Goal: Connect with others: Establish contact or relationships with other users

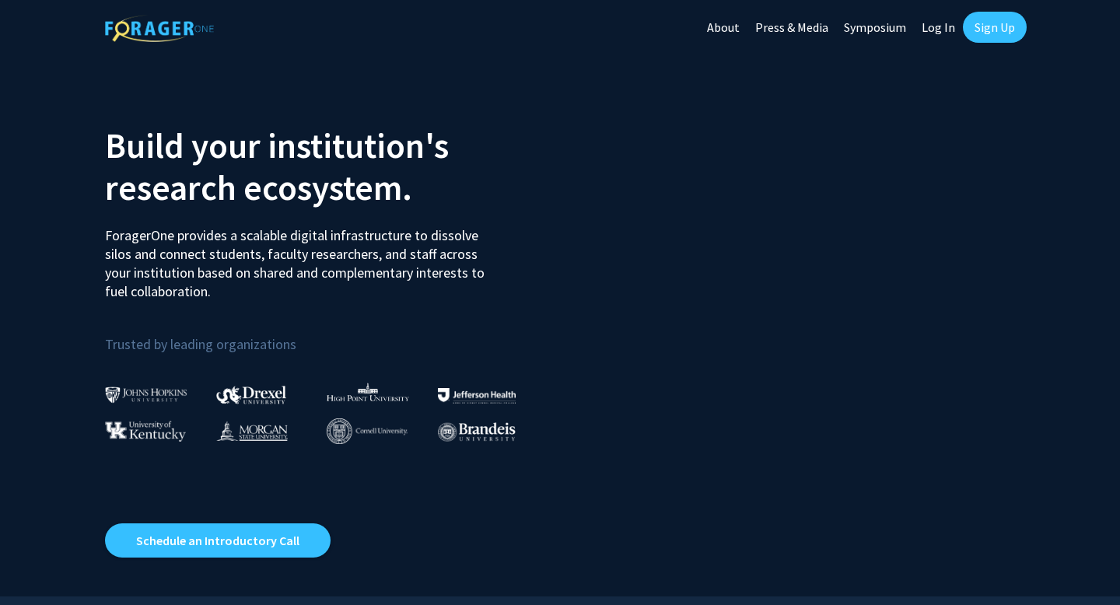
click at [937, 30] on link "Log In" at bounding box center [938, 27] width 49 height 54
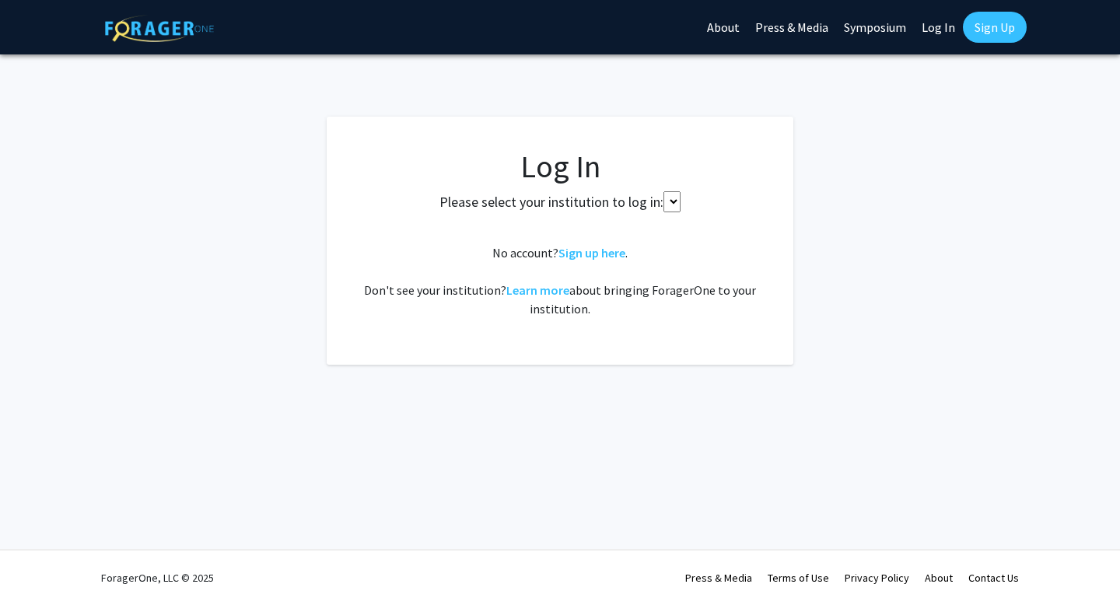
select select
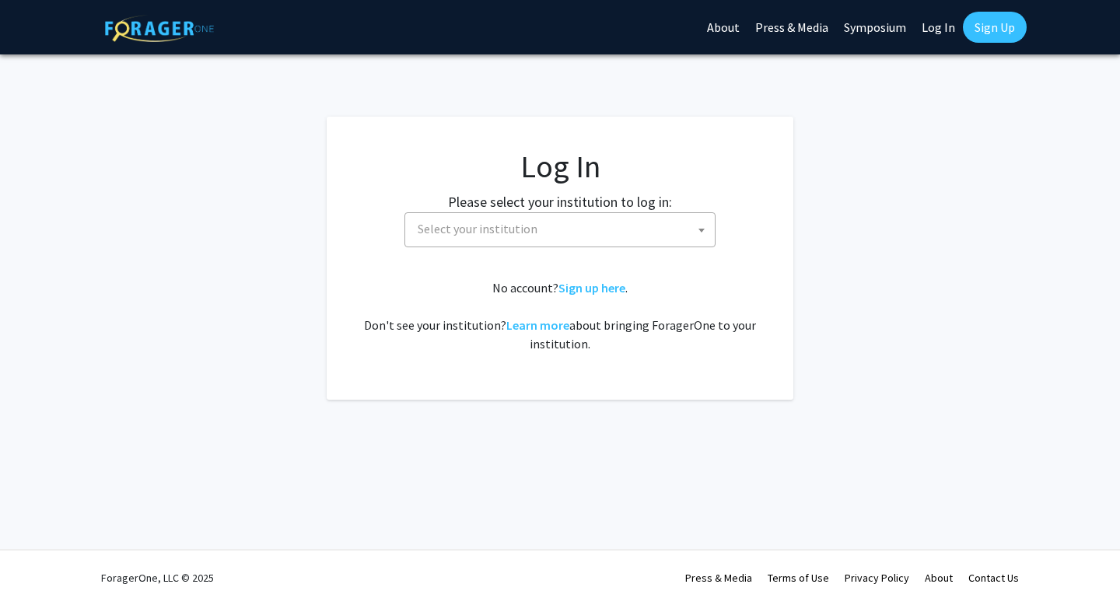
click at [663, 250] on fg-card-body "Log In Please select your institution to log in: [GEOGRAPHIC_DATA] [GEOGRAPHIC_…" at bounding box center [560, 258] width 404 height 221
click at [682, 218] on span "Select your institution" at bounding box center [562, 229] width 303 height 32
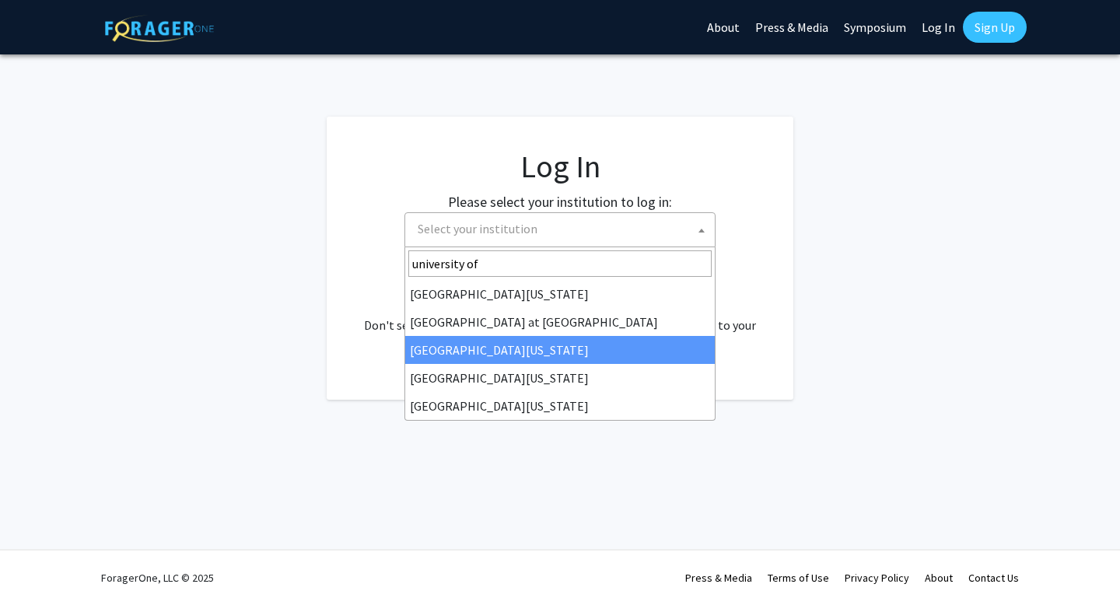
type input "university of"
select select "13"
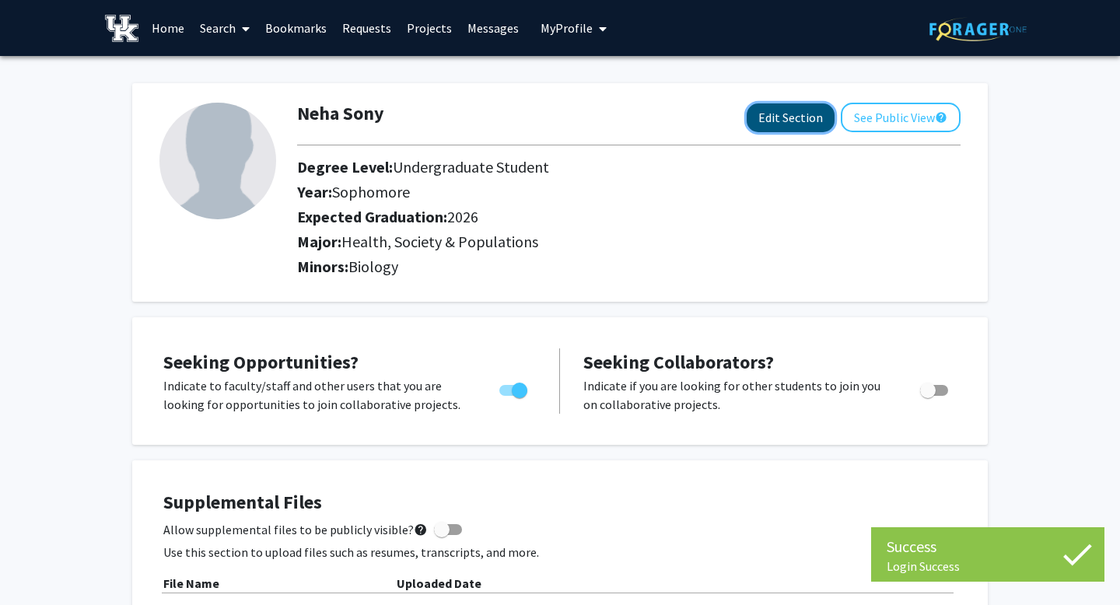
click at [805, 119] on button "Edit Section" at bounding box center [791, 117] width 88 height 29
select select "sophomore"
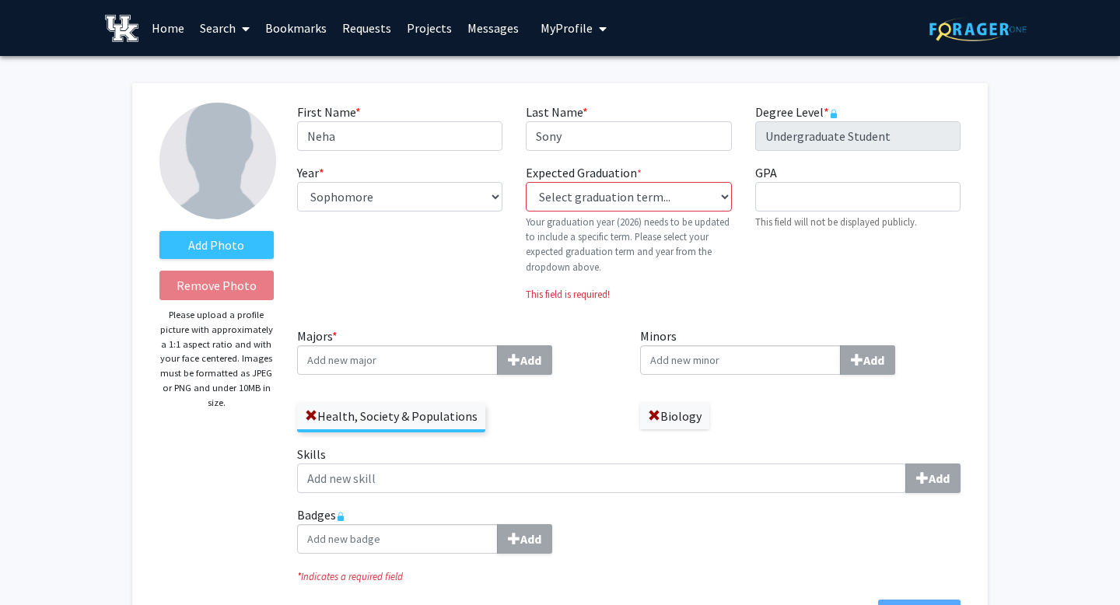
click at [779, 355] on input "Minors Add" at bounding box center [740, 360] width 201 height 30
click at [781, 361] on input "Minors Add" at bounding box center [740, 360] width 201 height 30
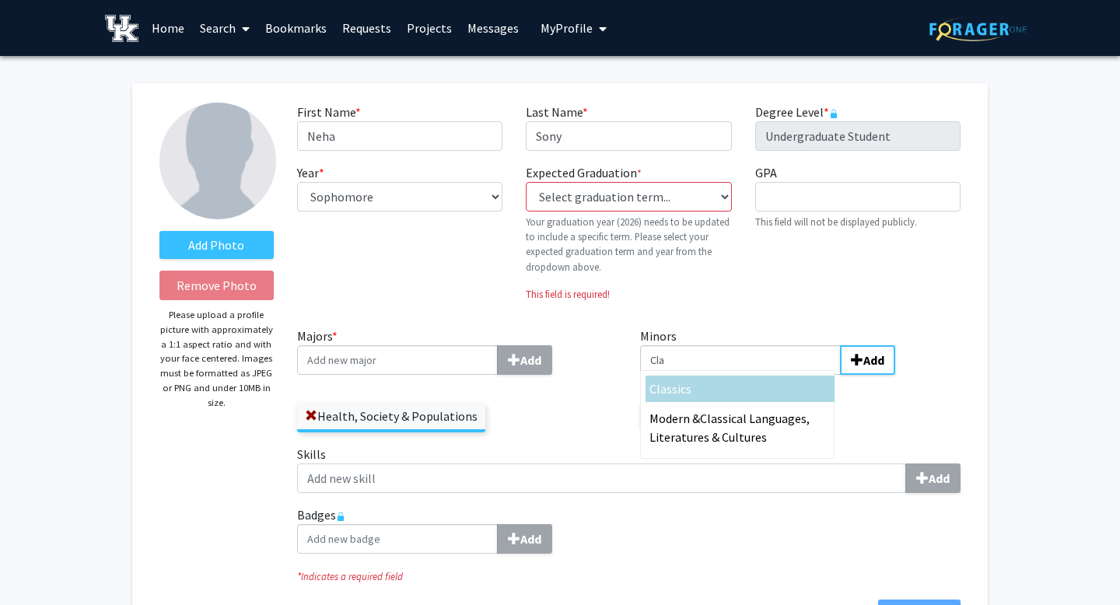
type input "Cla"
click at [759, 383] on div "Cla ssics" at bounding box center [740, 389] width 181 height 19
click at [759, 375] on input "Cla" at bounding box center [740, 360] width 201 height 30
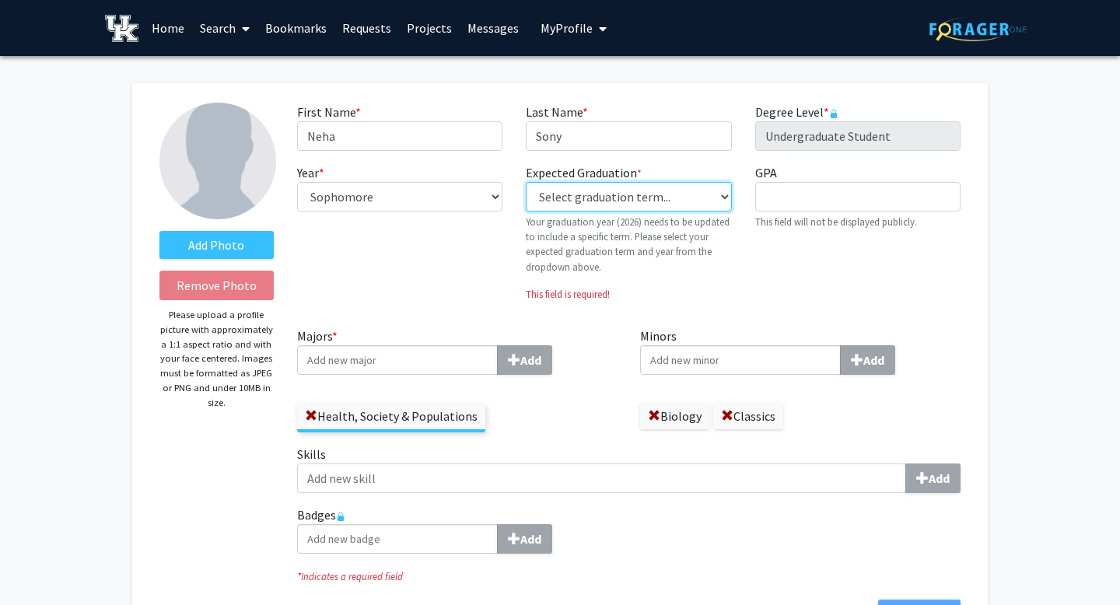
click at [660, 187] on select "Select graduation term... Previous: 2026 (Please select a specific term) Spring…" at bounding box center [628, 197] width 205 height 30
select select "34: spring_2026"
click at [526, 182] on select "Select graduation term... Previous: 2026 (Please select a specific term) Spring…" at bounding box center [628, 197] width 205 height 30
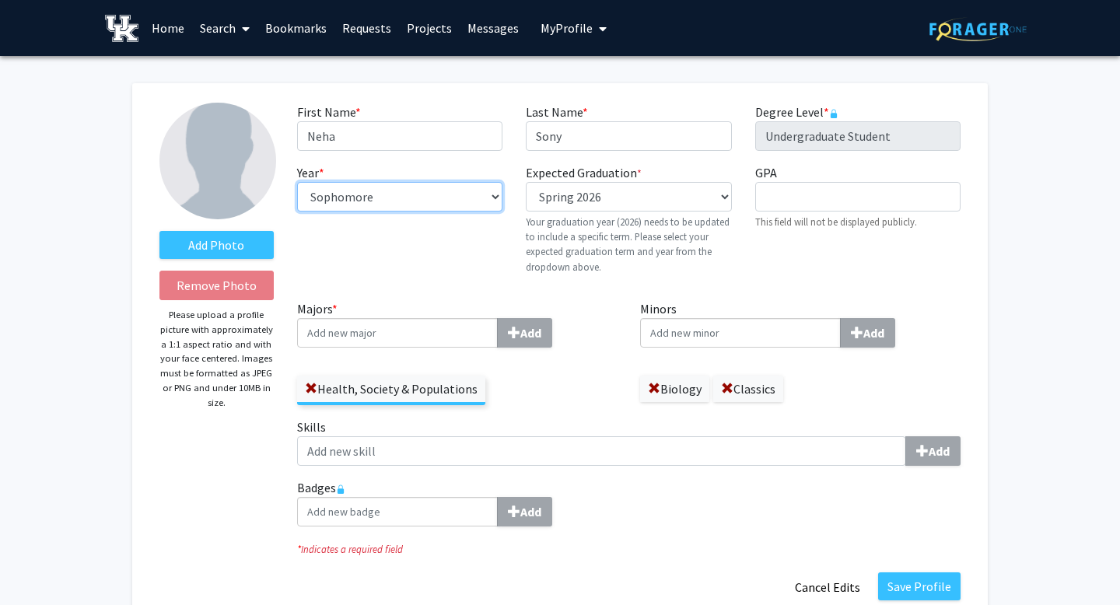
click at [446, 206] on select "--- First-year Sophomore Junior Senior Postbaccalaureate Certificate" at bounding box center [399, 197] width 205 height 30
select select "senior"
click at [297, 182] on select "--- First-year Sophomore Junior Senior Postbaccalaureate Certificate" at bounding box center [399, 197] width 205 height 30
click at [450, 257] on div "Year * required --- First-year Sophomore Junior Senior Postbaccalaureate Certif…" at bounding box center [399, 225] width 229 height 124
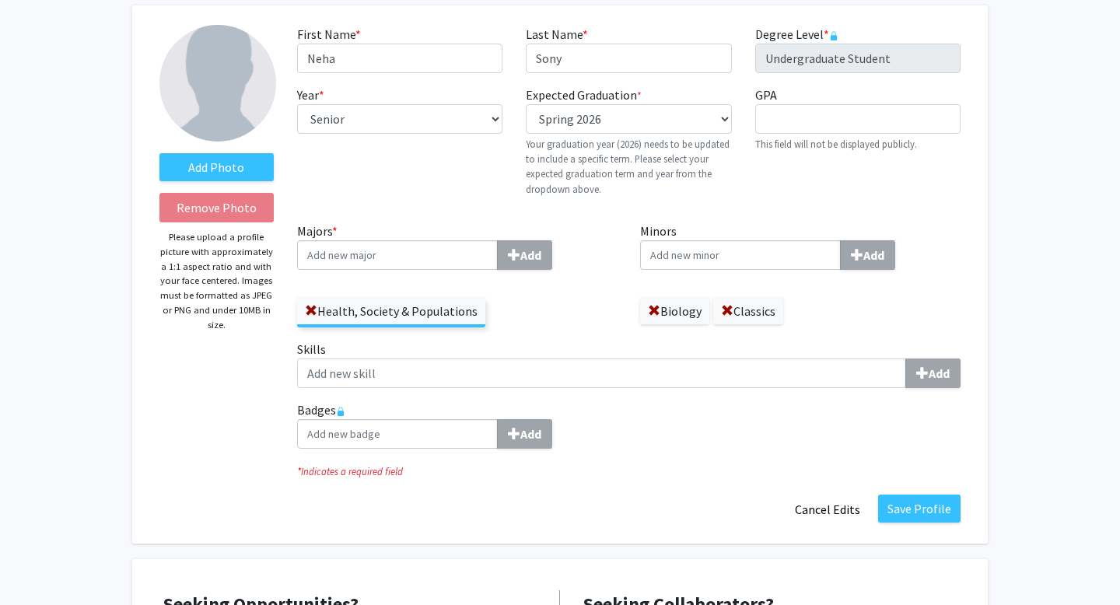
scroll to position [86, 0]
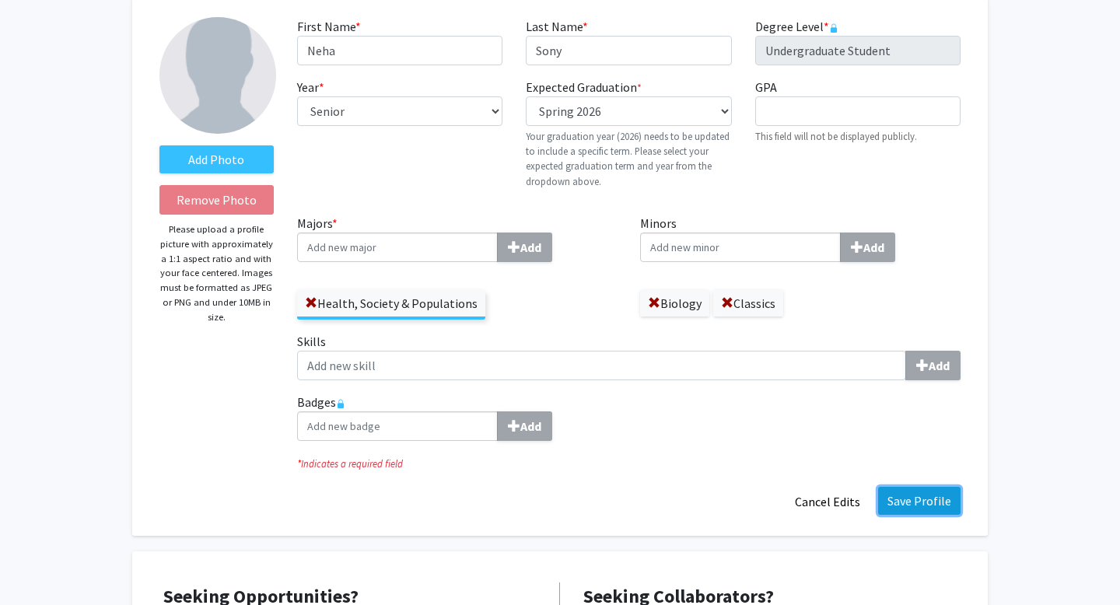
click at [939, 503] on button "Save Profile" at bounding box center [919, 501] width 82 height 28
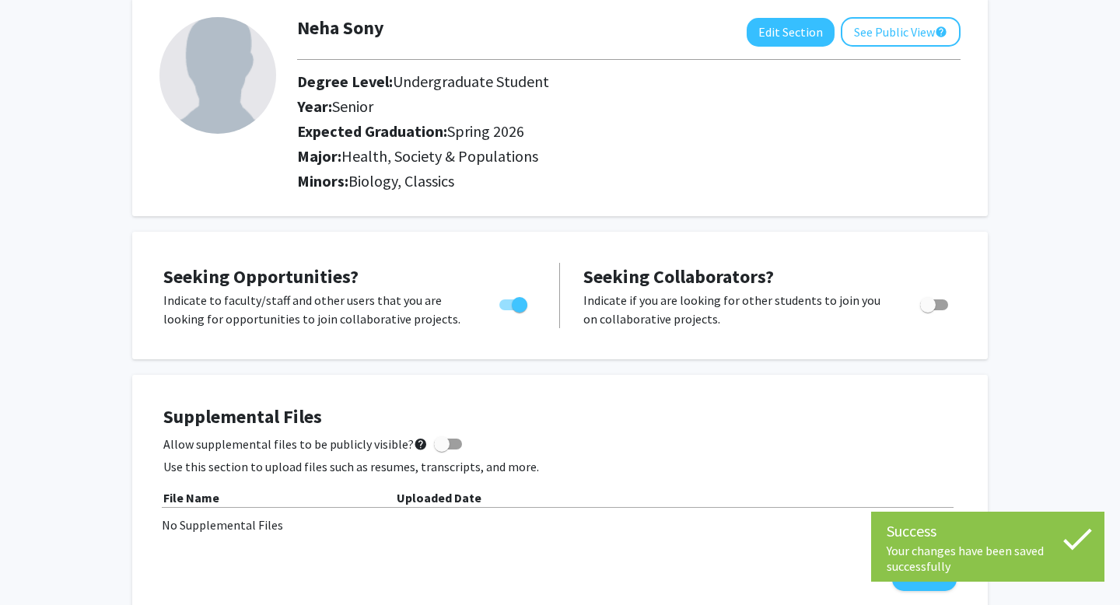
scroll to position [0, 0]
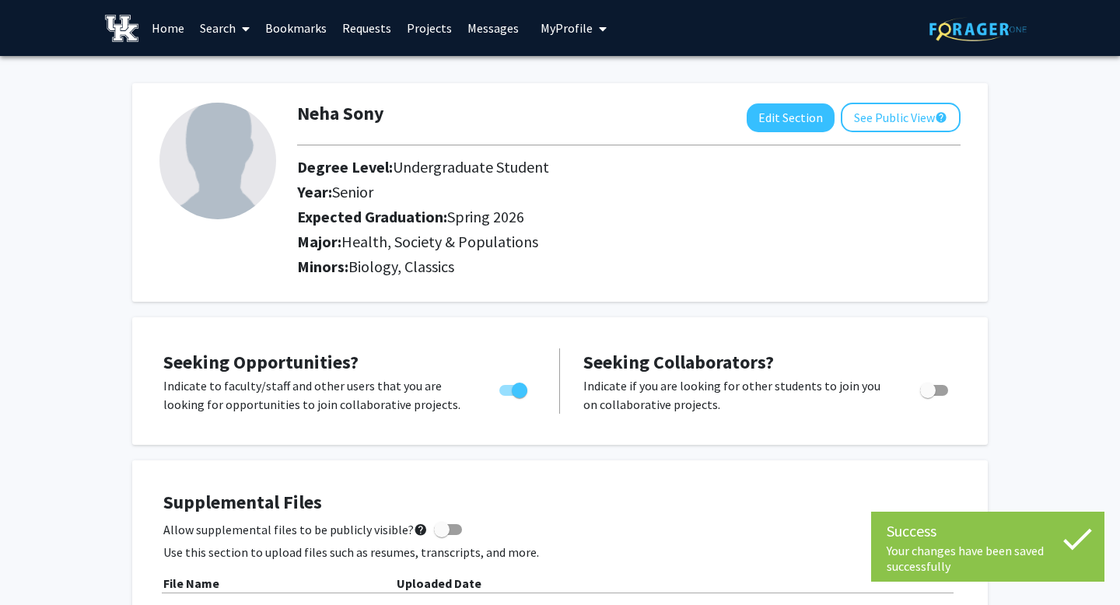
click at [233, 25] on link "Search" at bounding box center [224, 28] width 65 height 54
click at [240, 72] on span "Faculty/Staff" at bounding box center [249, 71] width 114 height 31
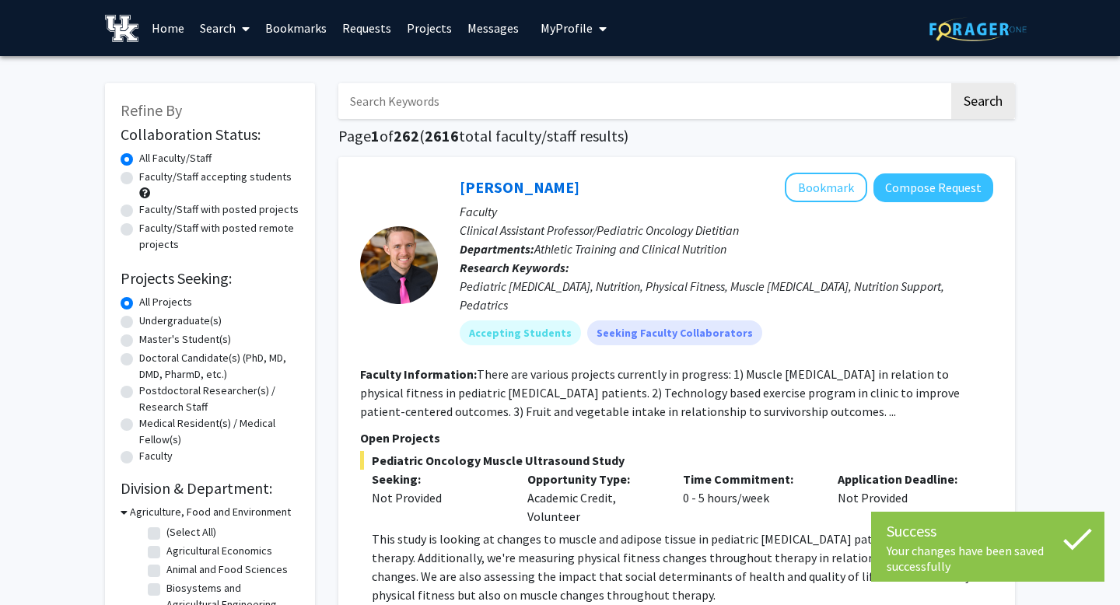
click at [426, 113] on input "Search Keywords" at bounding box center [643, 101] width 611 height 36
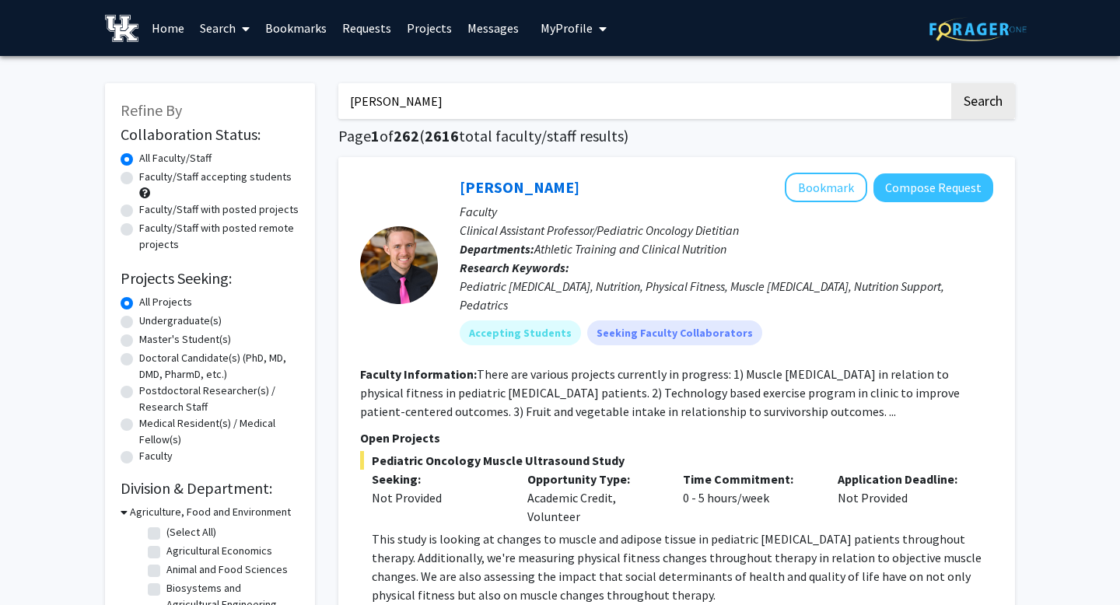
click at [951, 83] on button "Search" at bounding box center [983, 101] width 64 height 36
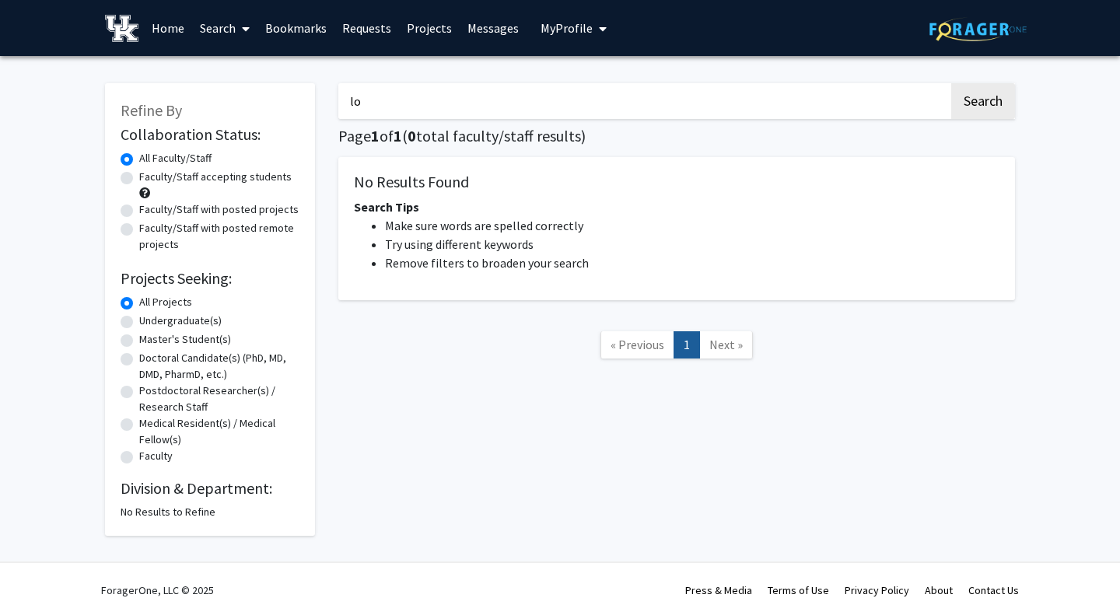
type input "l"
type input "papazoglou"
click at [951, 83] on button "Search" at bounding box center [983, 101] width 64 height 36
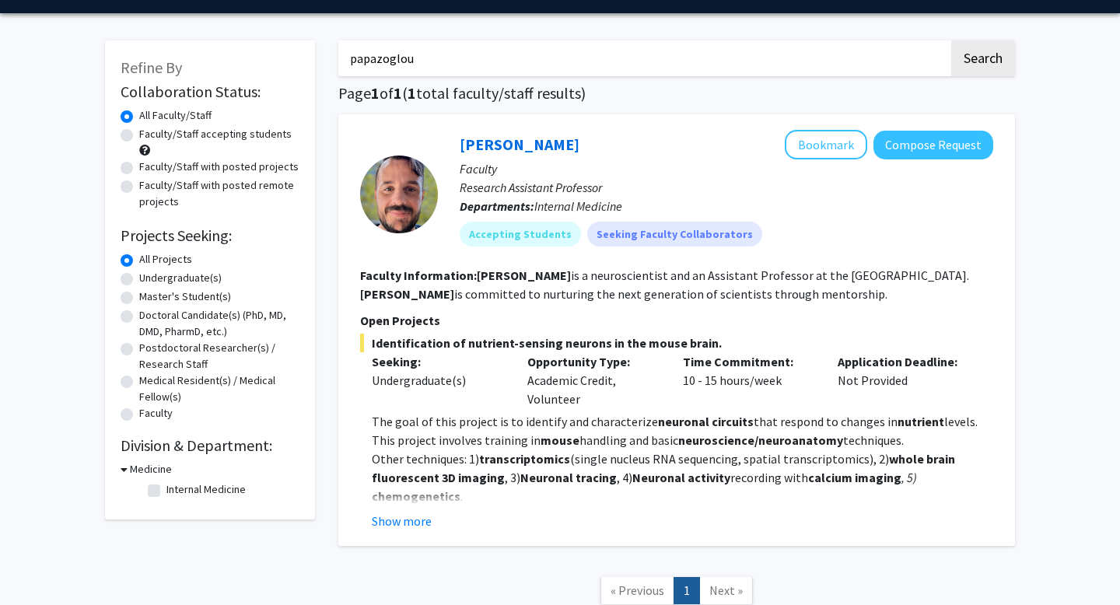
scroll to position [53, 0]
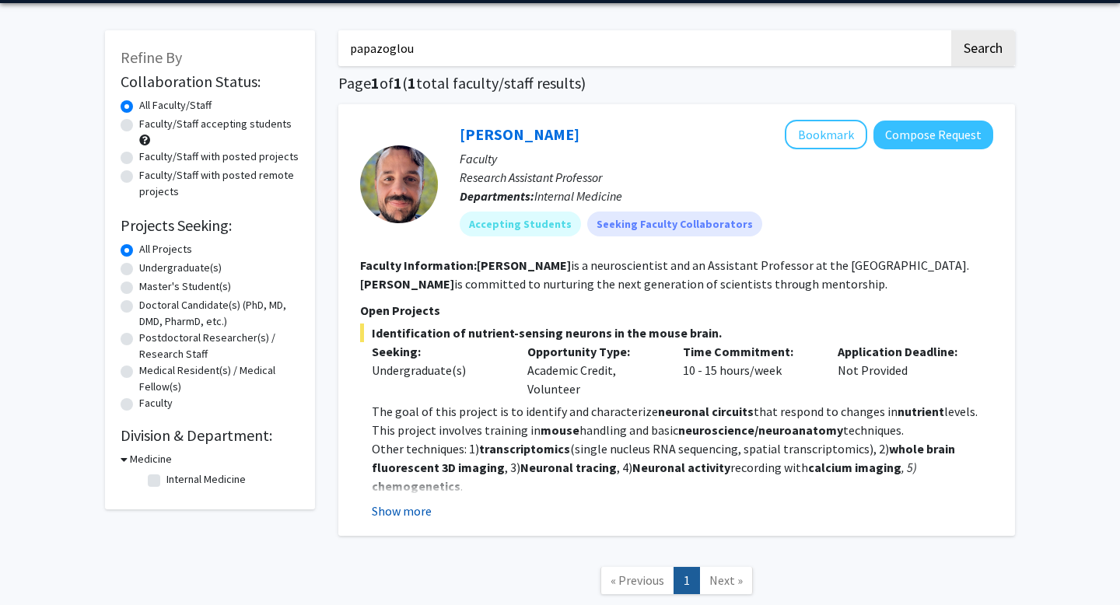
click at [417, 509] on button "Show more" at bounding box center [402, 511] width 60 height 19
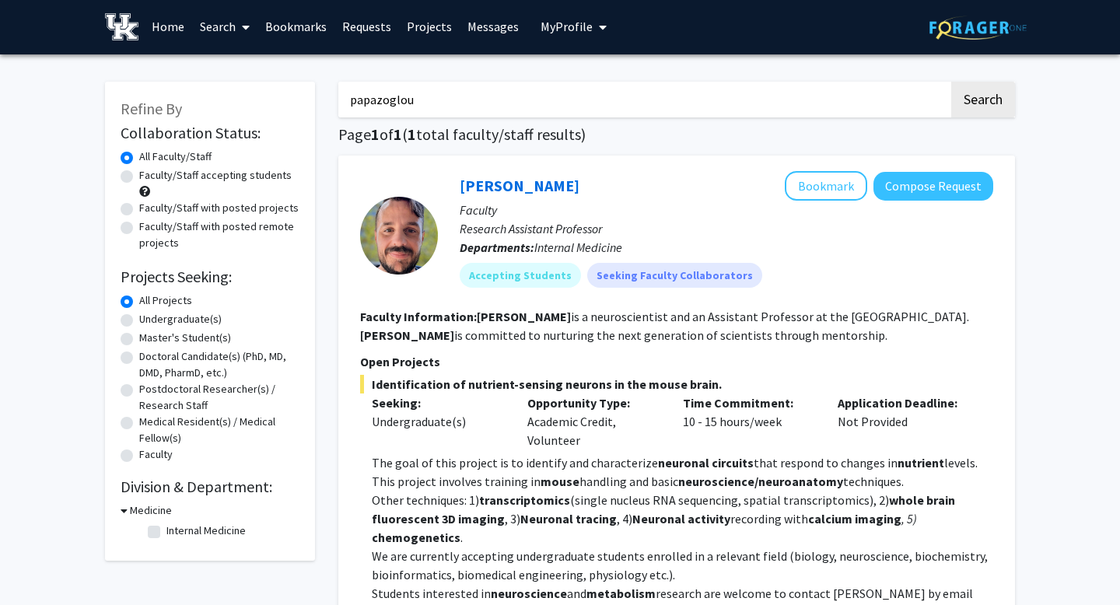
scroll to position [0, 0]
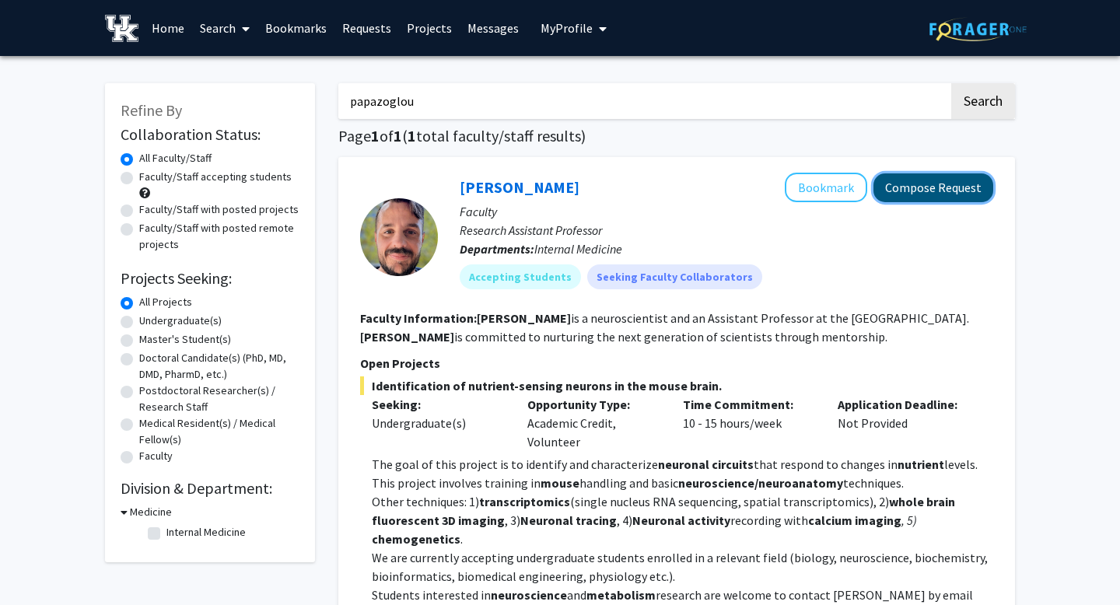
click at [918, 175] on button "Compose Request" at bounding box center [934, 187] width 120 height 29
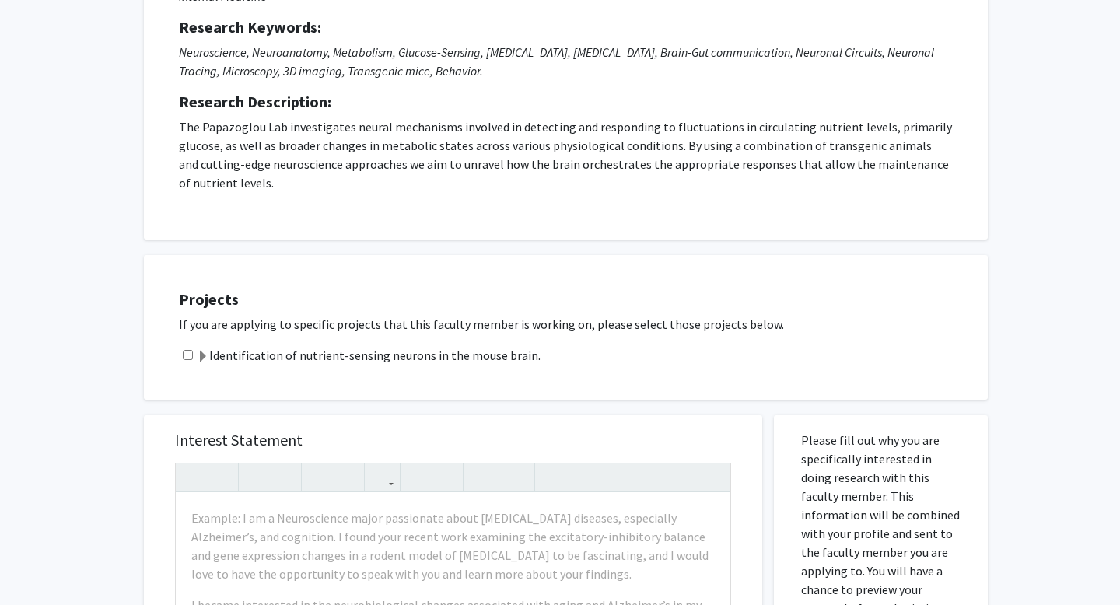
scroll to position [323, 0]
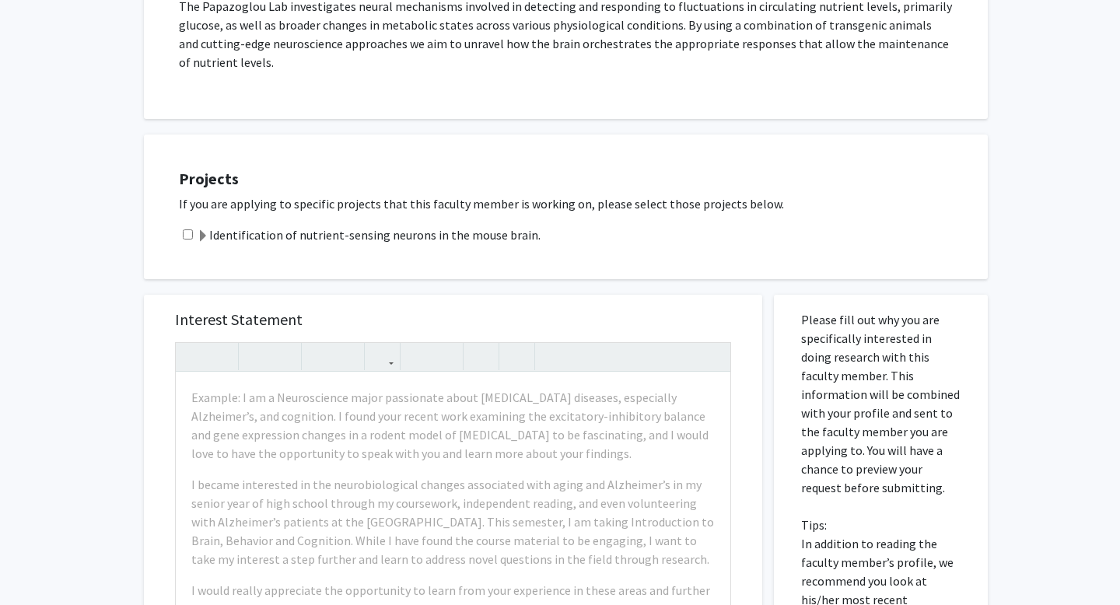
click at [188, 235] on input "checkbox" at bounding box center [188, 234] width 10 height 10
checkbox input "true"
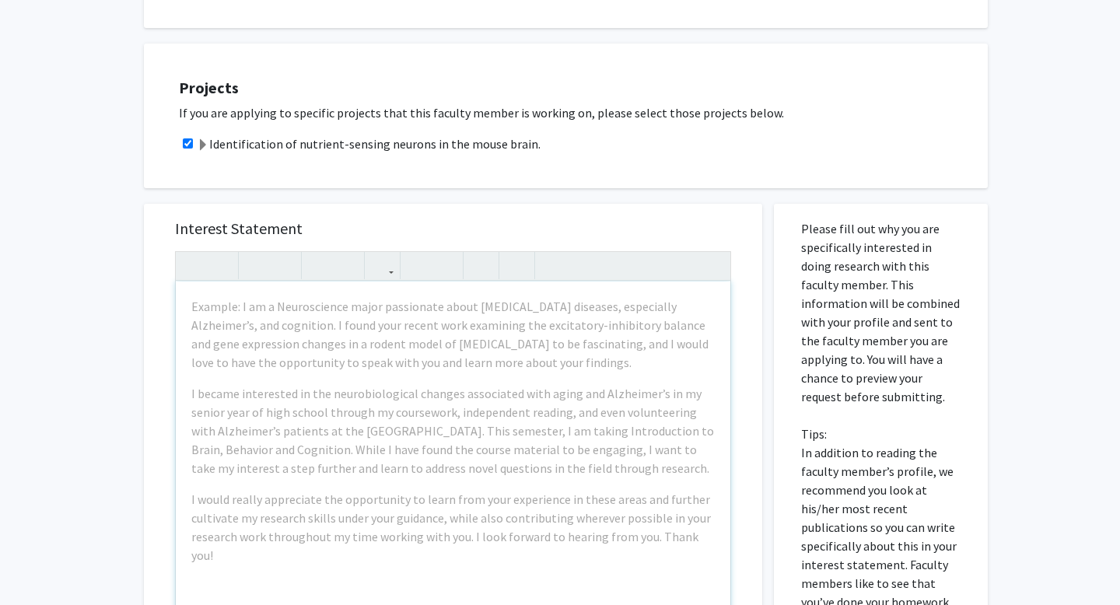
scroll to position [339, 0]
